Goal: Find specific page/section: Find specific page/section

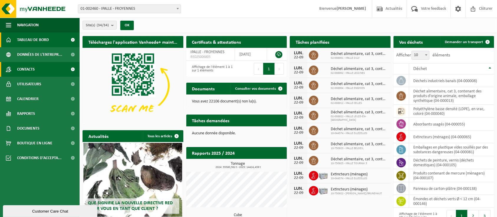
click at [33, 71] on span "Contacts" at bounding box center [26, 69] width 18 height 15
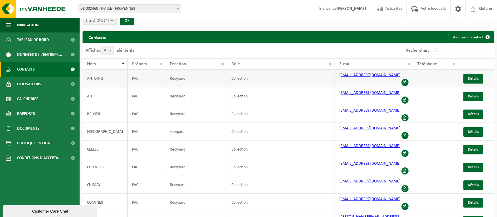
scroll to position [6, 0]
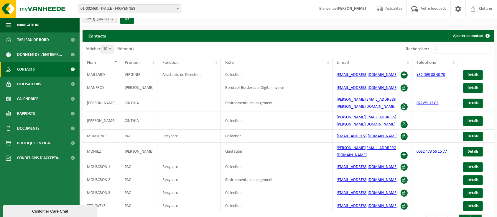
click at [474, 214] on button "4" at bounding box center [477, 220] width 12 height 12
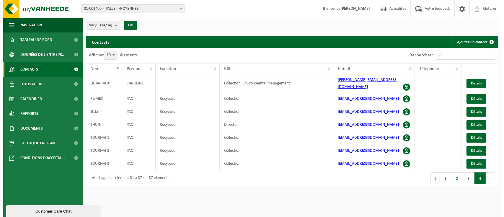
scroll to position [0, 0]
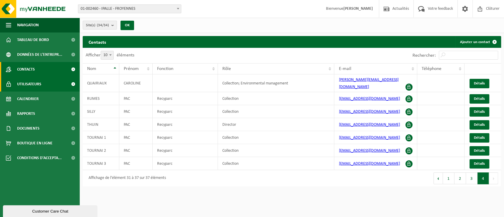
click at [40, 83] on span "Utilisateurs" at bounding box center [29, 84] width 24 height 15
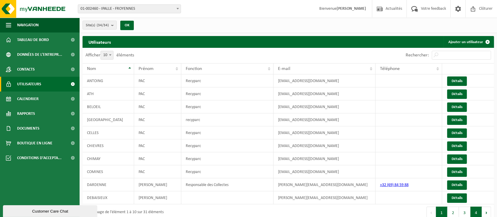
click at [478, 207] on button "4" at bounding box center [477, 213] width 12 height 12
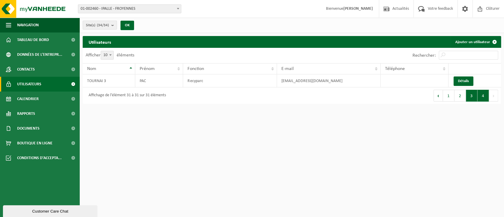
click at [474, 92] on button "3" at bounding box center [472, 96] width 12 height 12
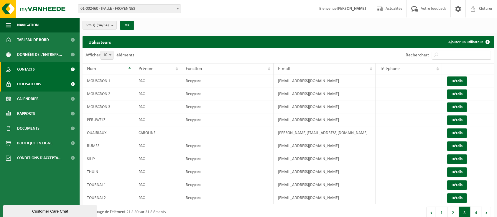
click at [37, 67] on link "Contacts" at bounding box center [40, 69] width 80 height 15
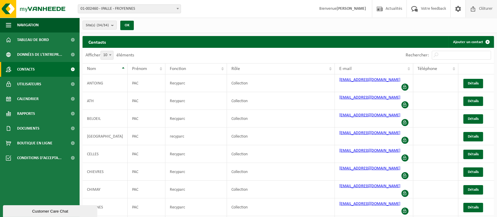
click at [482, 8] on span "Clôturer" at bounding box center [486, 8] width 17 height 17
